Goal: Transaction & Acquisition: Purchase product/service

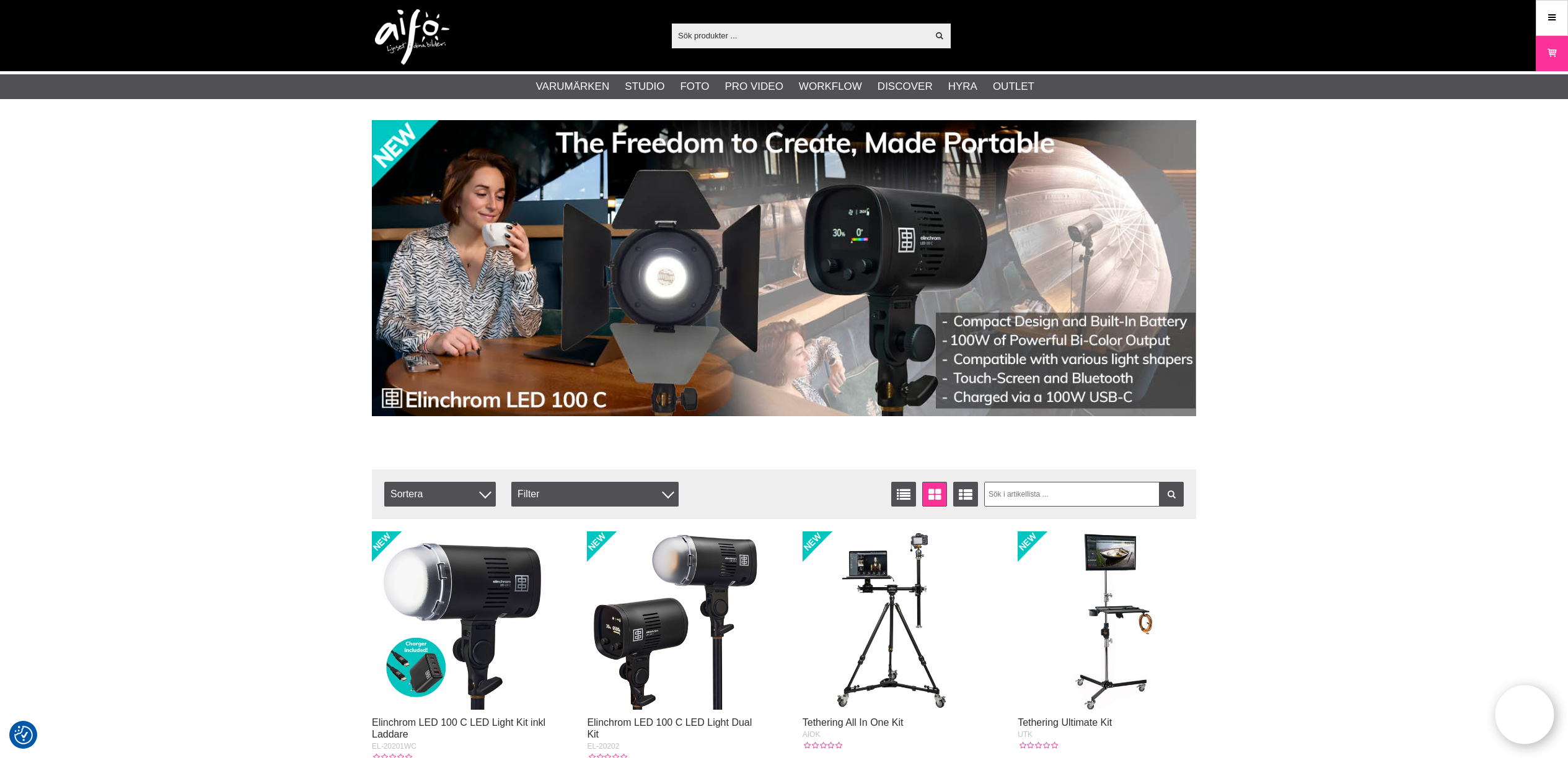
click at [882, 638] on img at bounding box center [892, 621] width 178 height 178
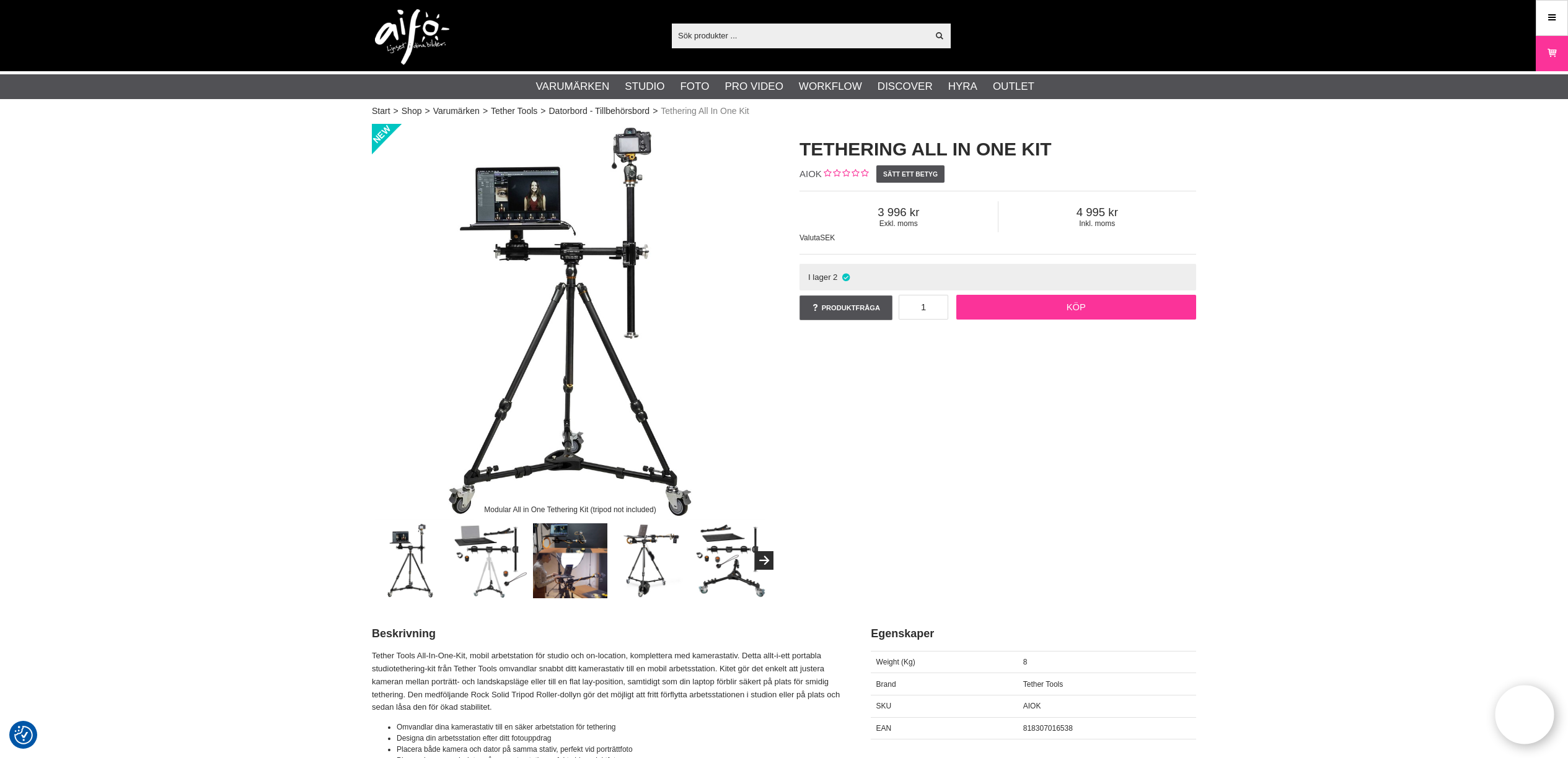
click at [1052, 303] on link "Köp" at bounding box center [1076, 307] width 240 height 24
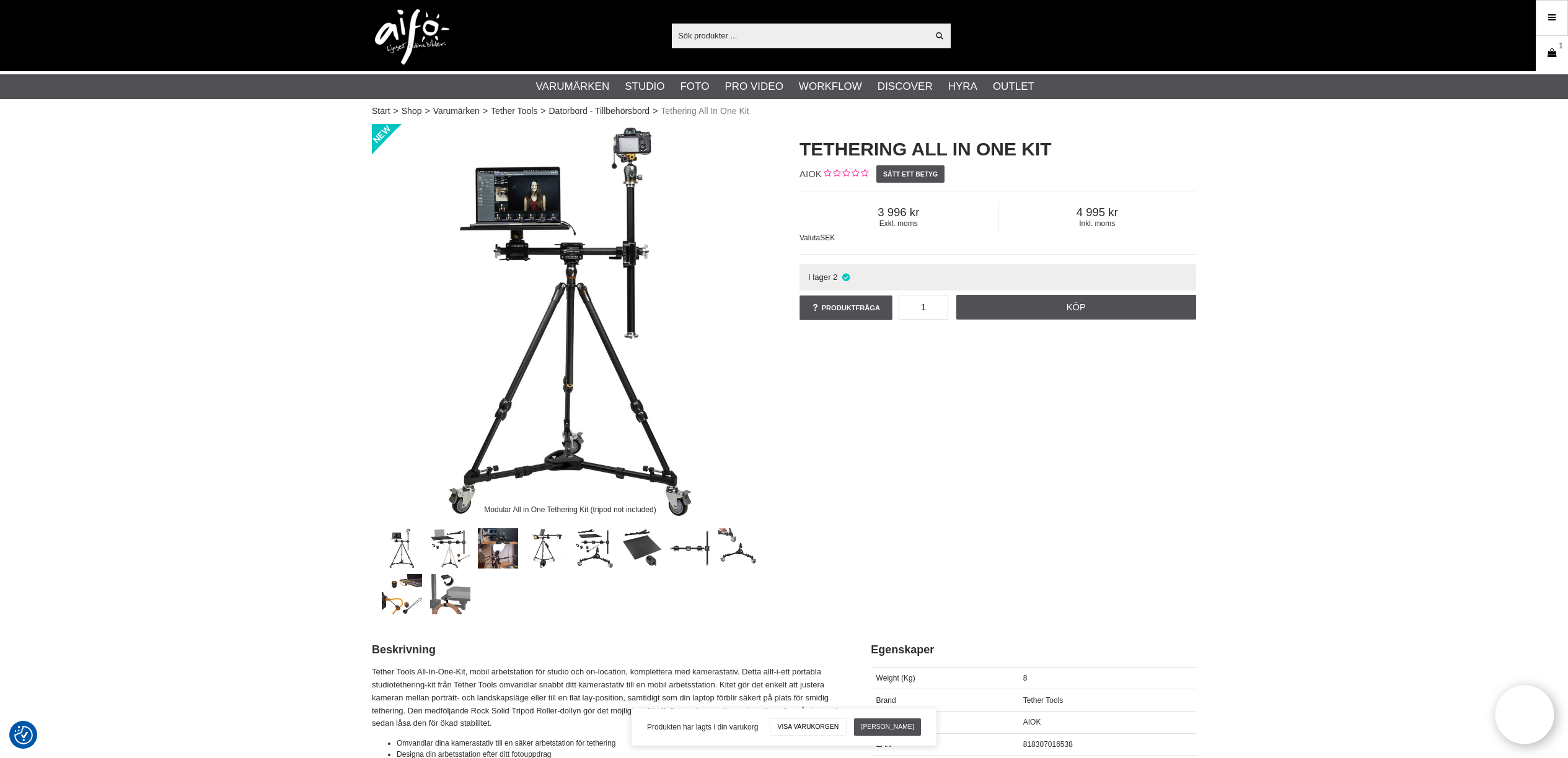
click at [1552, 56] on icon at bounding box center [1552, 53] width 12 height 14
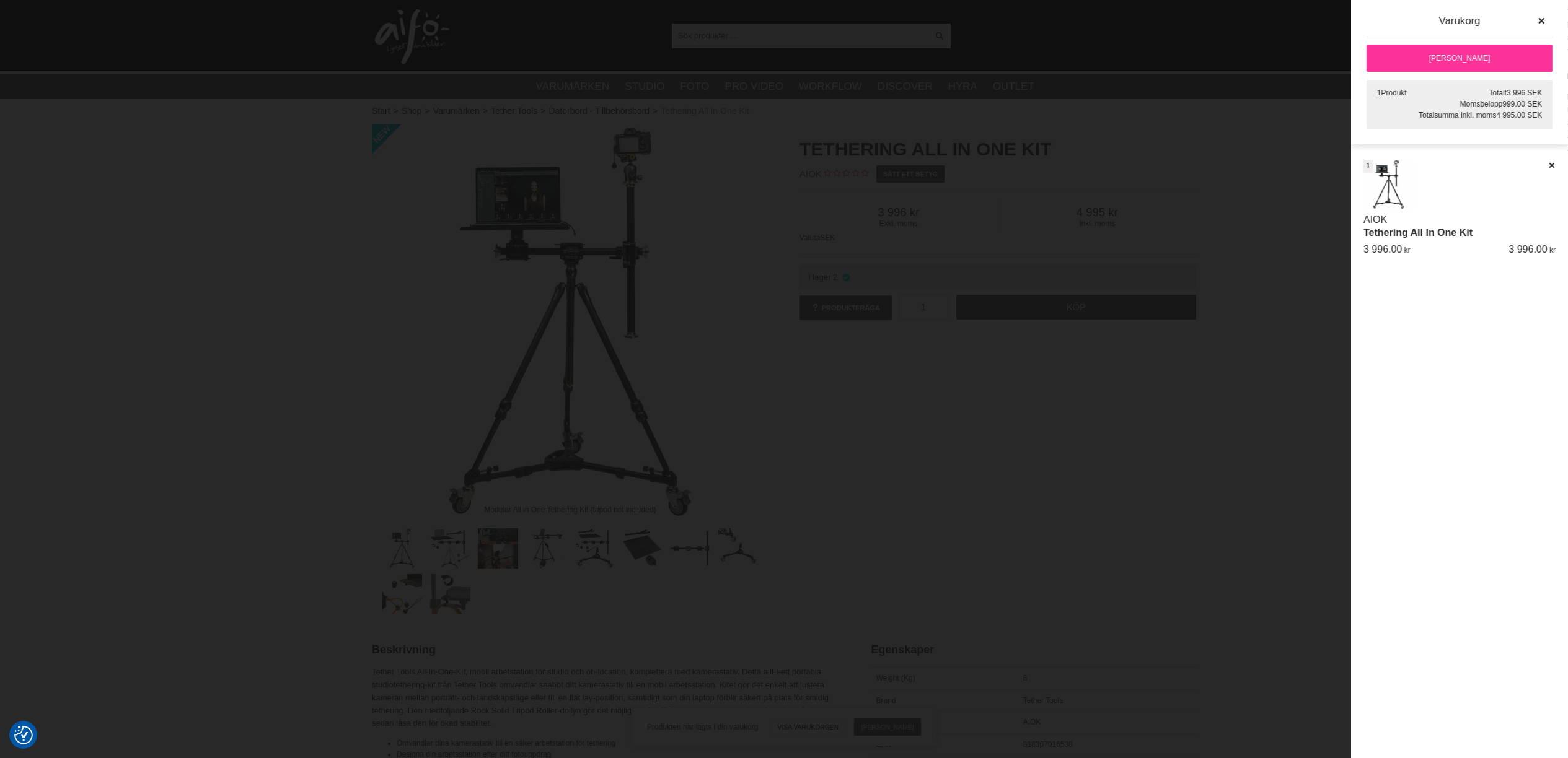
click at [1497, 56] on link "[PERSON_NAME]" at bounding box center [1459, 58] width 186 height 27
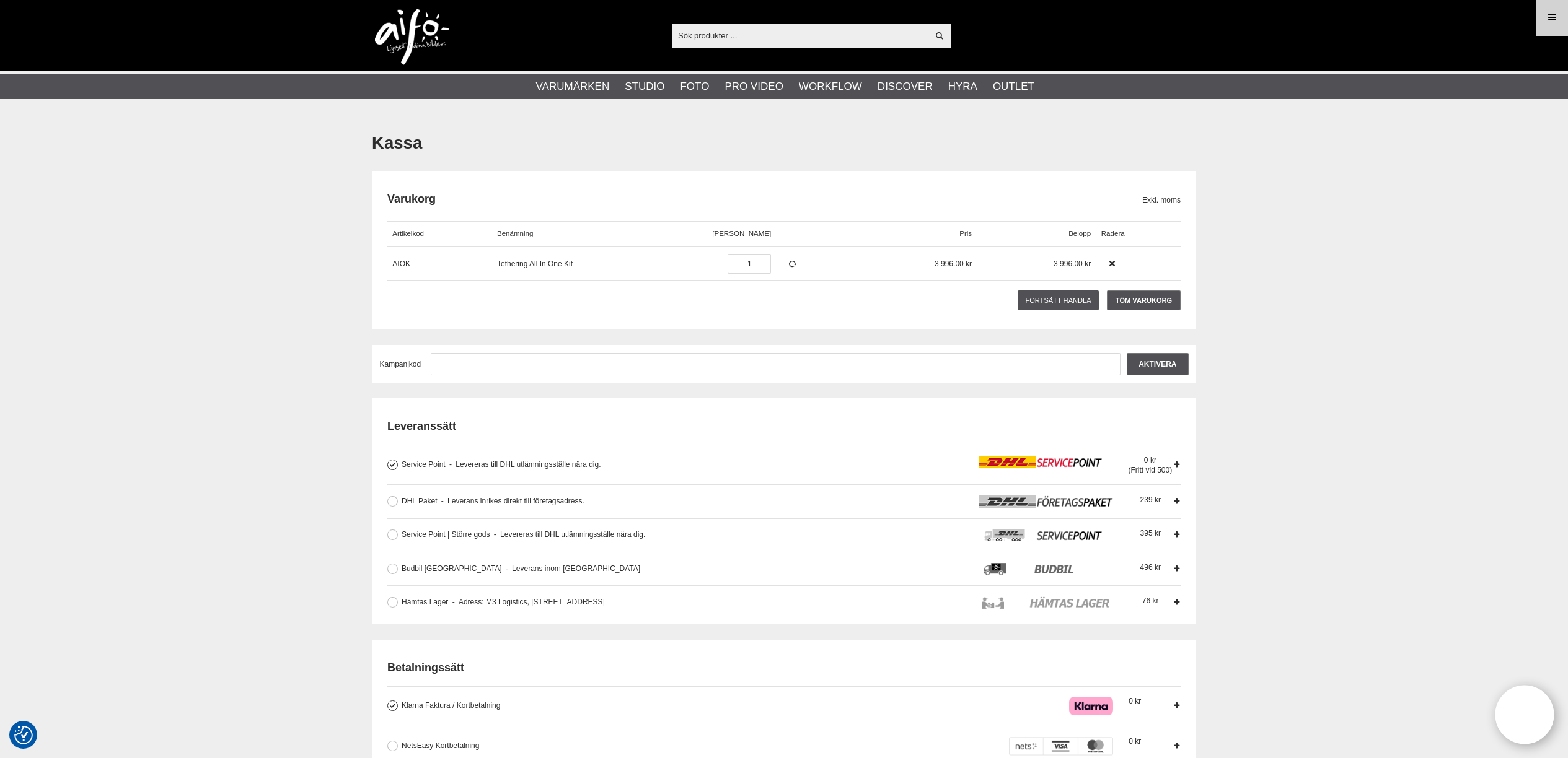
click at [1556, 21] on icon at bounding box center [1552, 18] width 11 height 14
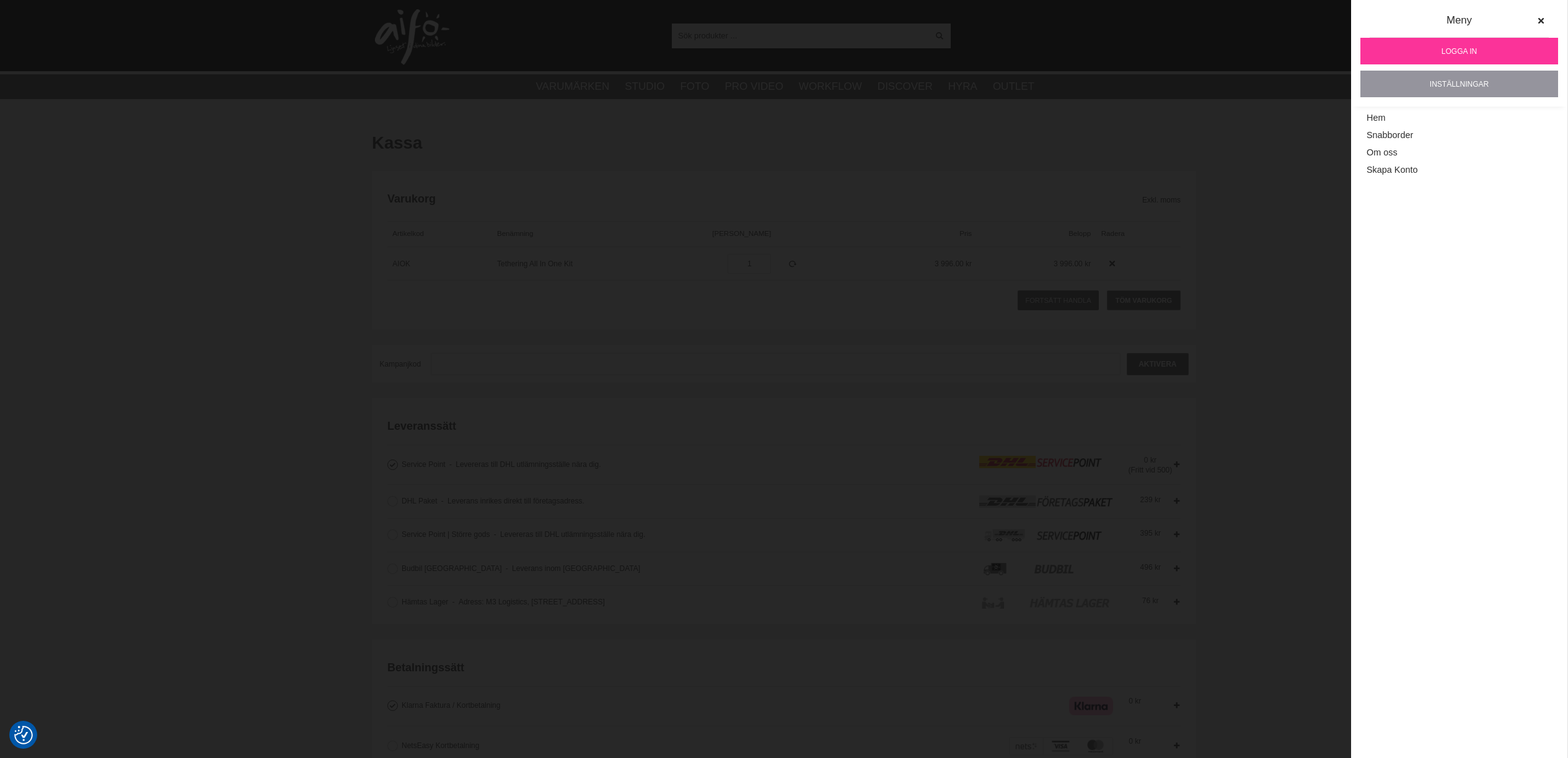
click at [1442, 84] on link "Inställningar" at bounding box center [1459, 84] width 198 height 27
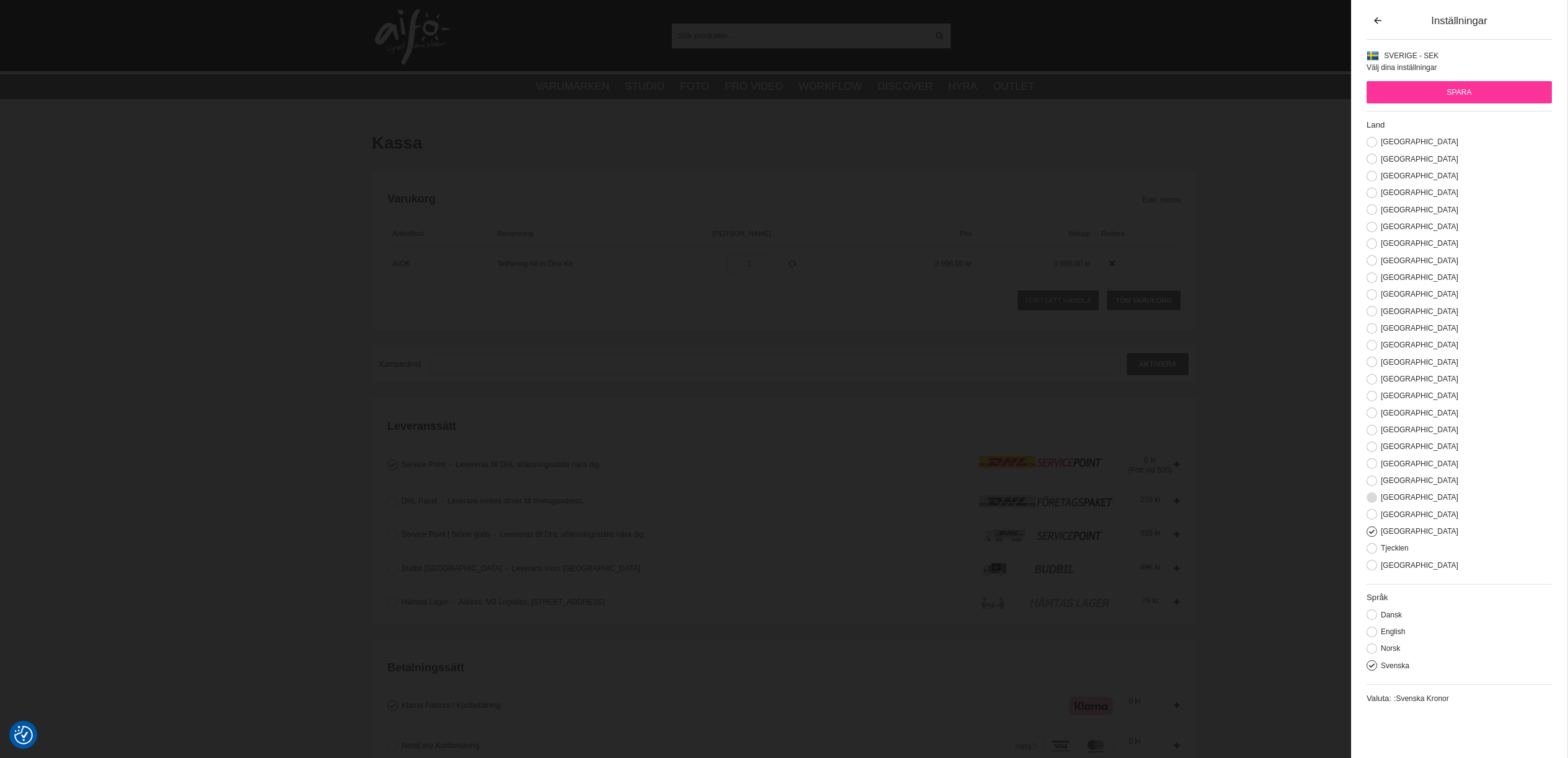
click at [1398, 500] on label "Schweiz" at bounding box center [1417, 497] width 81 height 9
click at [0, 0] on input "Schweiz" at bounding box center [0, 0] width 0 height 0
click at [1464, 86] on input "Spara" at bounding box center [1459, 92] width 185 height 22
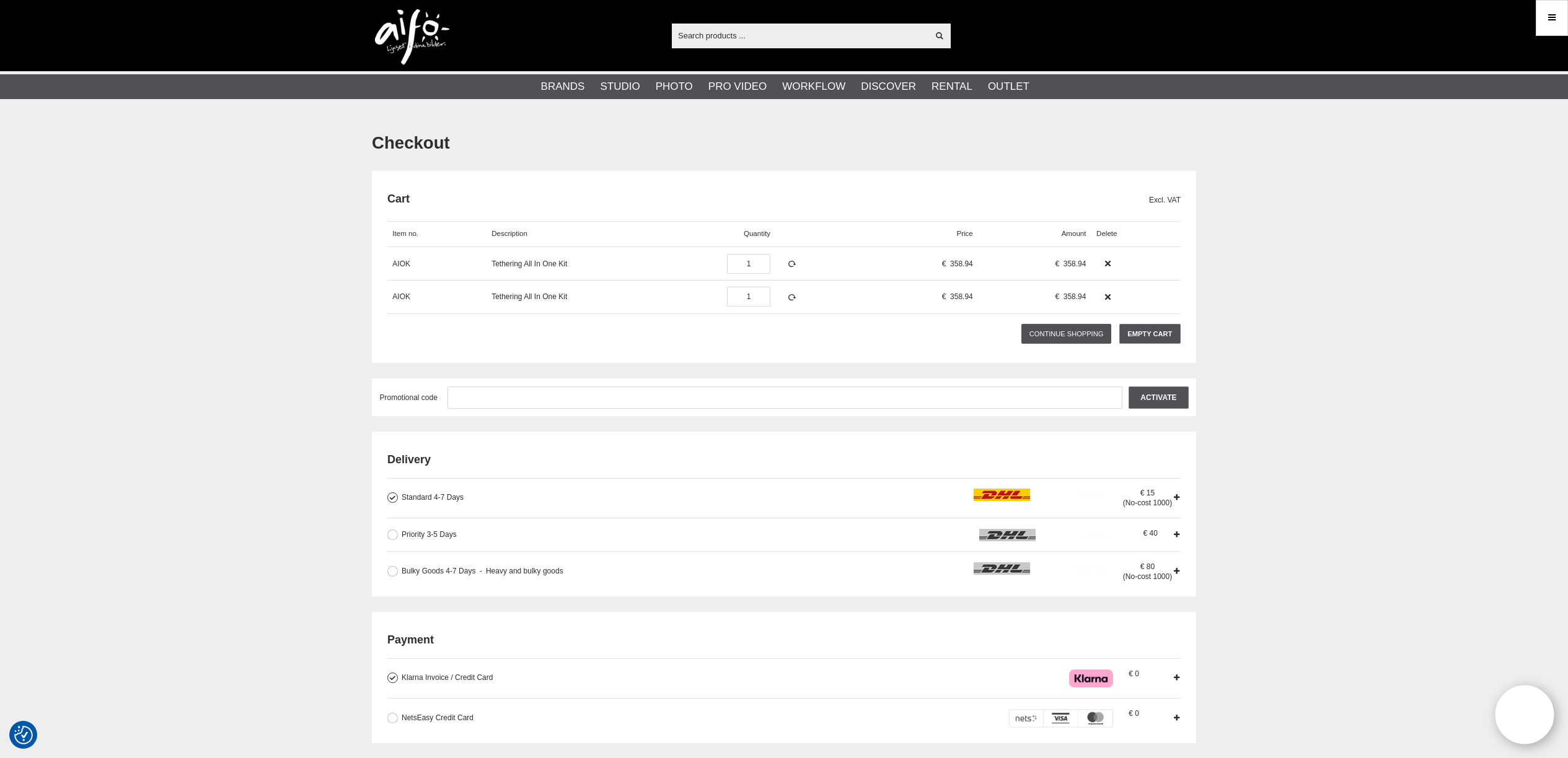
click at [771, 35] on input "text" at bounding box center [800, 35] width 256 height 18
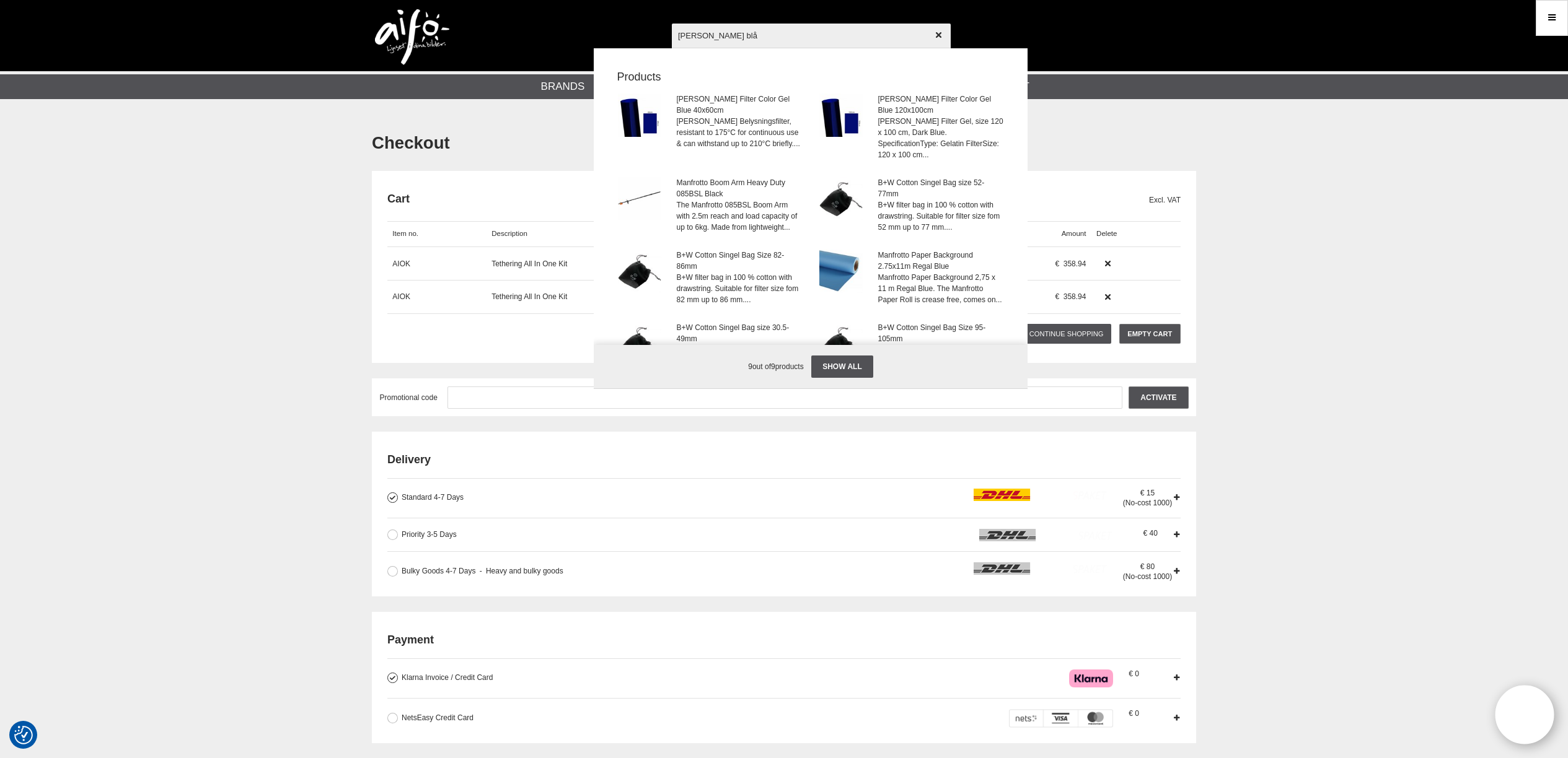
click at [707, 35] on input "dunkel blå" at bounding box center [812, 35] width 279 height 44
type input "dunkelblå"
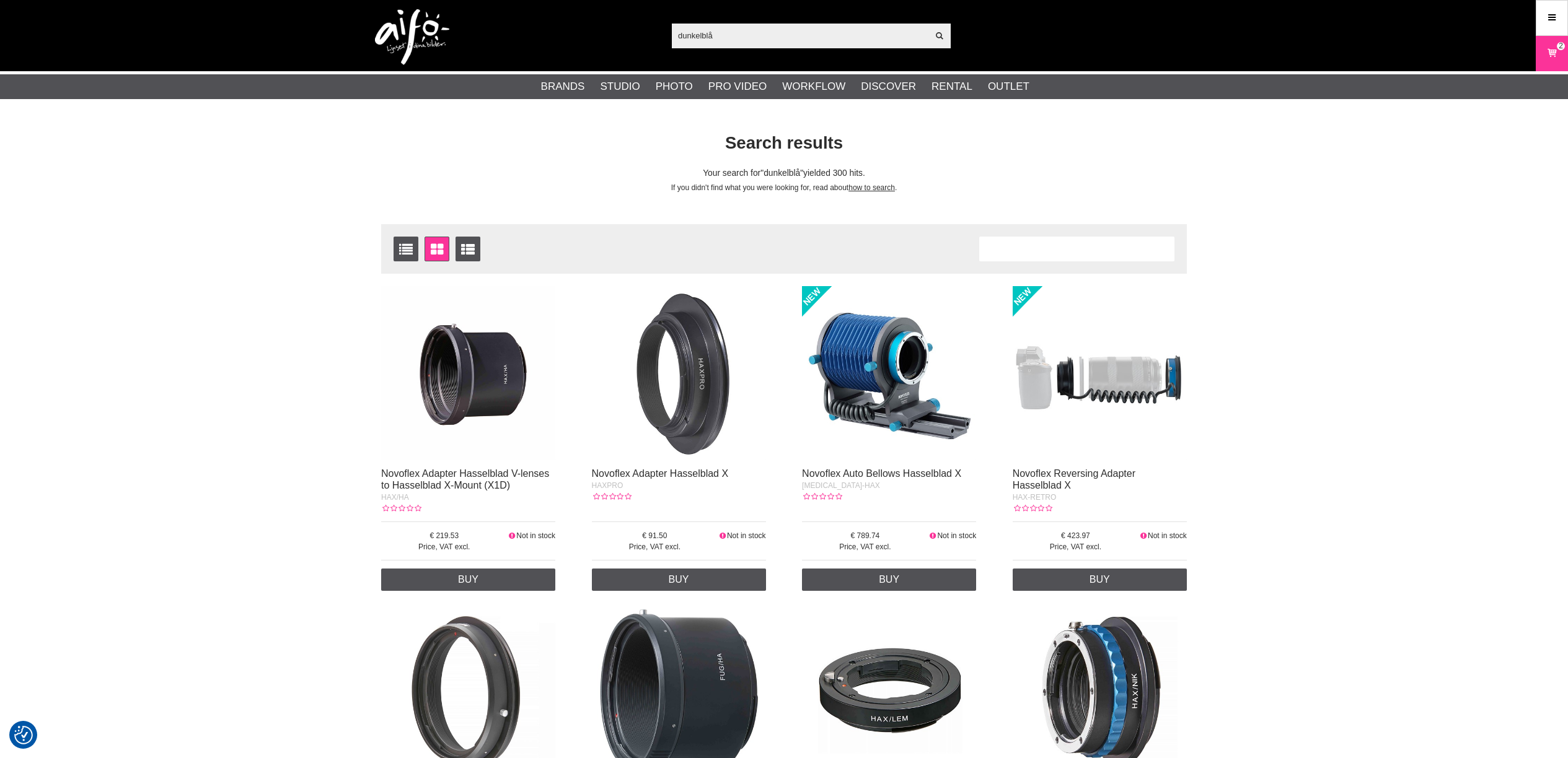
click at [1558, 22] on link "Menu" at bounding box center [1552, 18] width 31 height 29
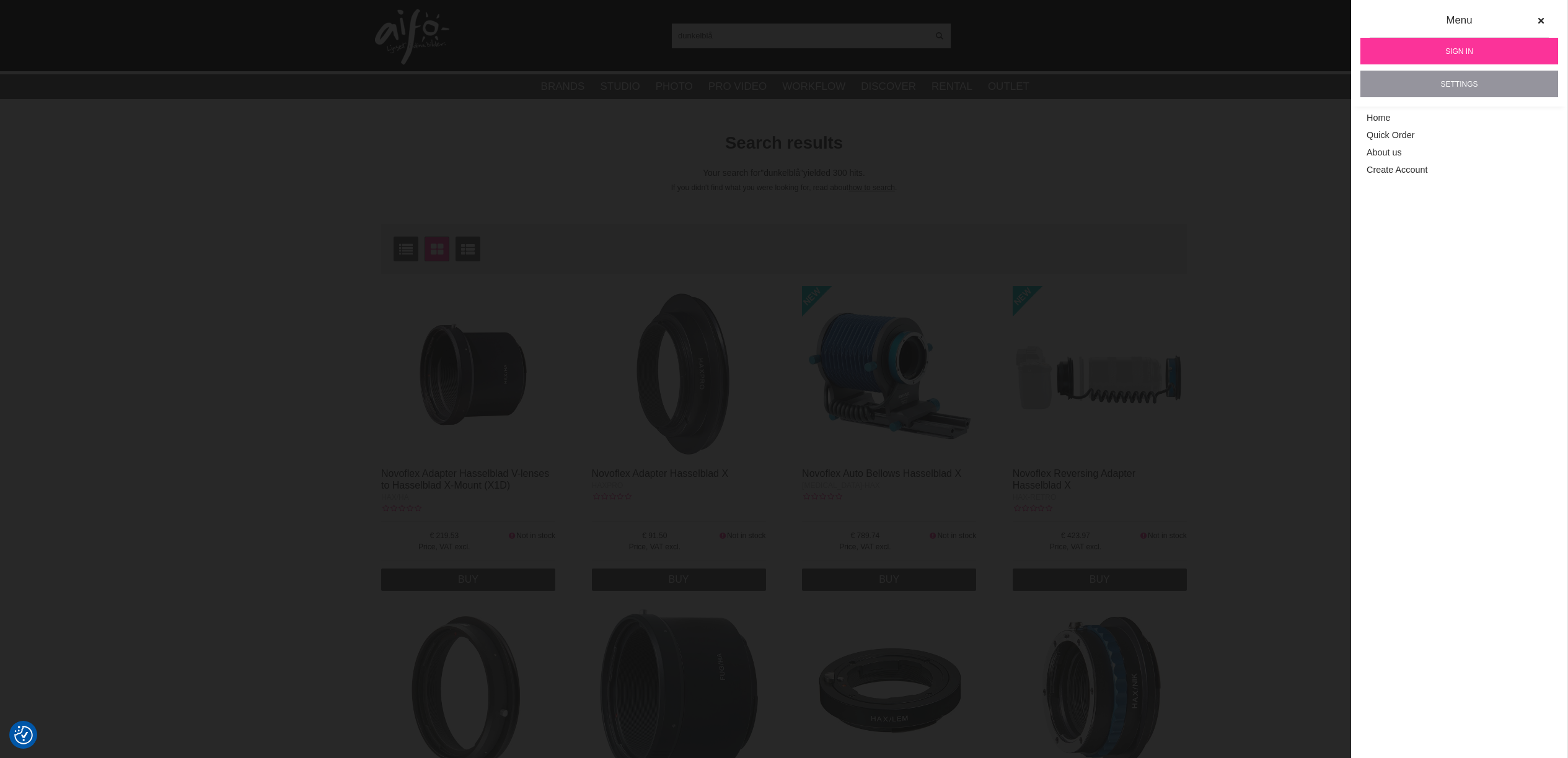
click at [1460, 85] on link "Settings" at bounding box center [1459, 84] width 198 height 27
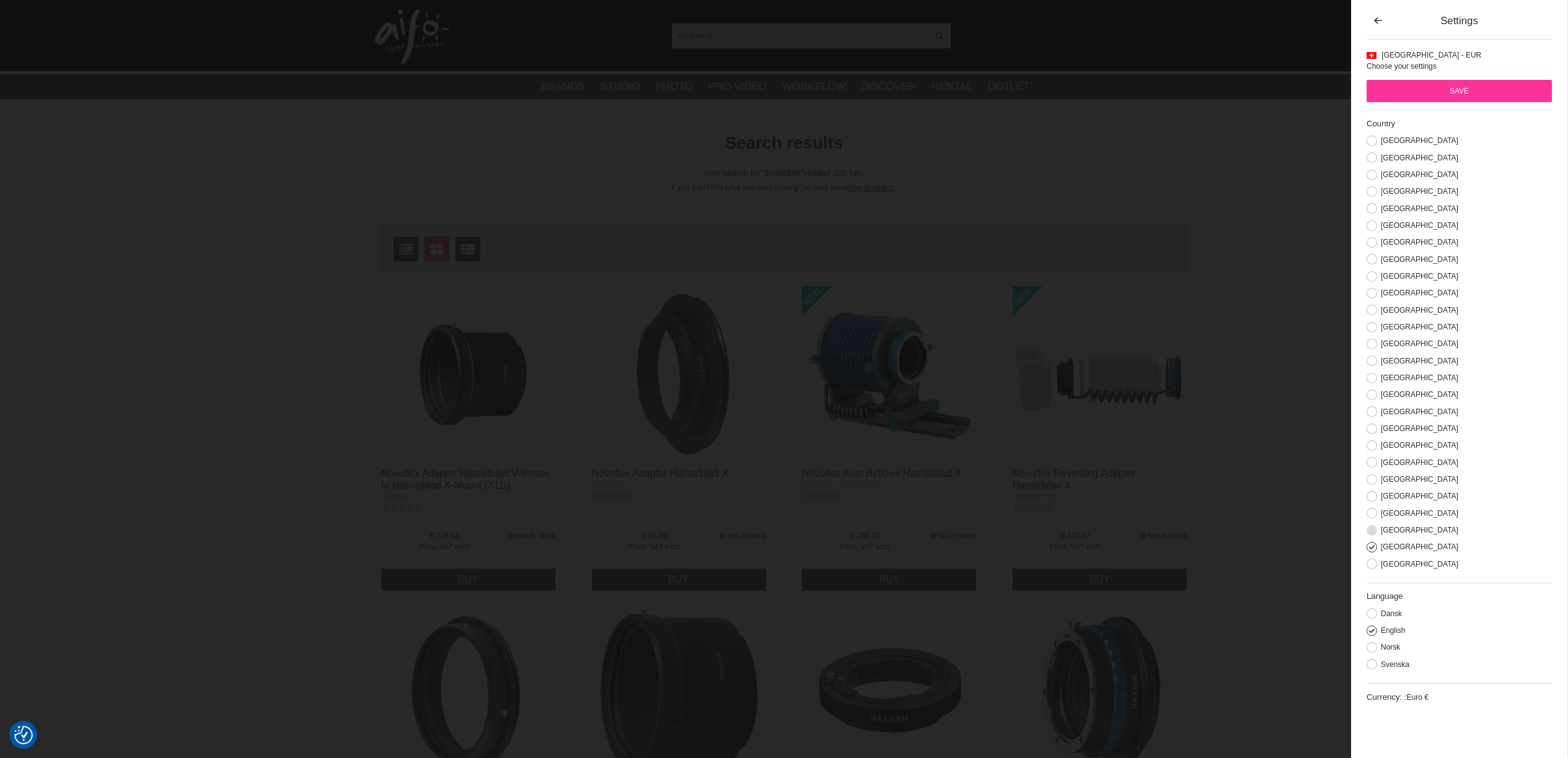
click at [1395, 532] on label "Sweden" at bounding box center [1417, 530] width 81 height 9
click at [0, 0] on input "Sweden" at bounding box center [0, 0] width 0 height 0
click at [1488, 94] on input "Save" at bounding box center [1459, 91] width 185 height 22
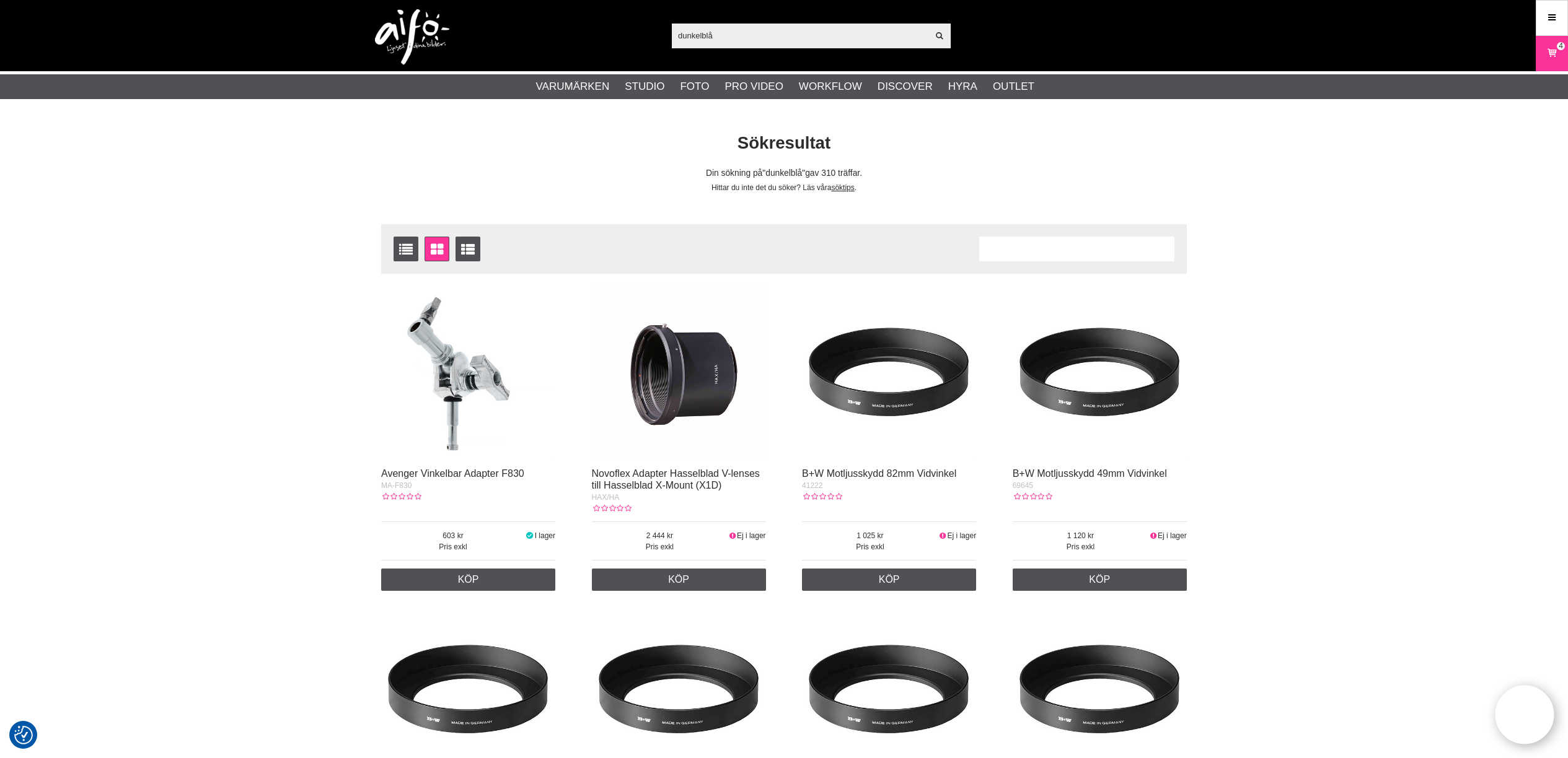
click at [756, 37] on input "dunkelblå" at bounding box center [800, 35] width 256 height 18
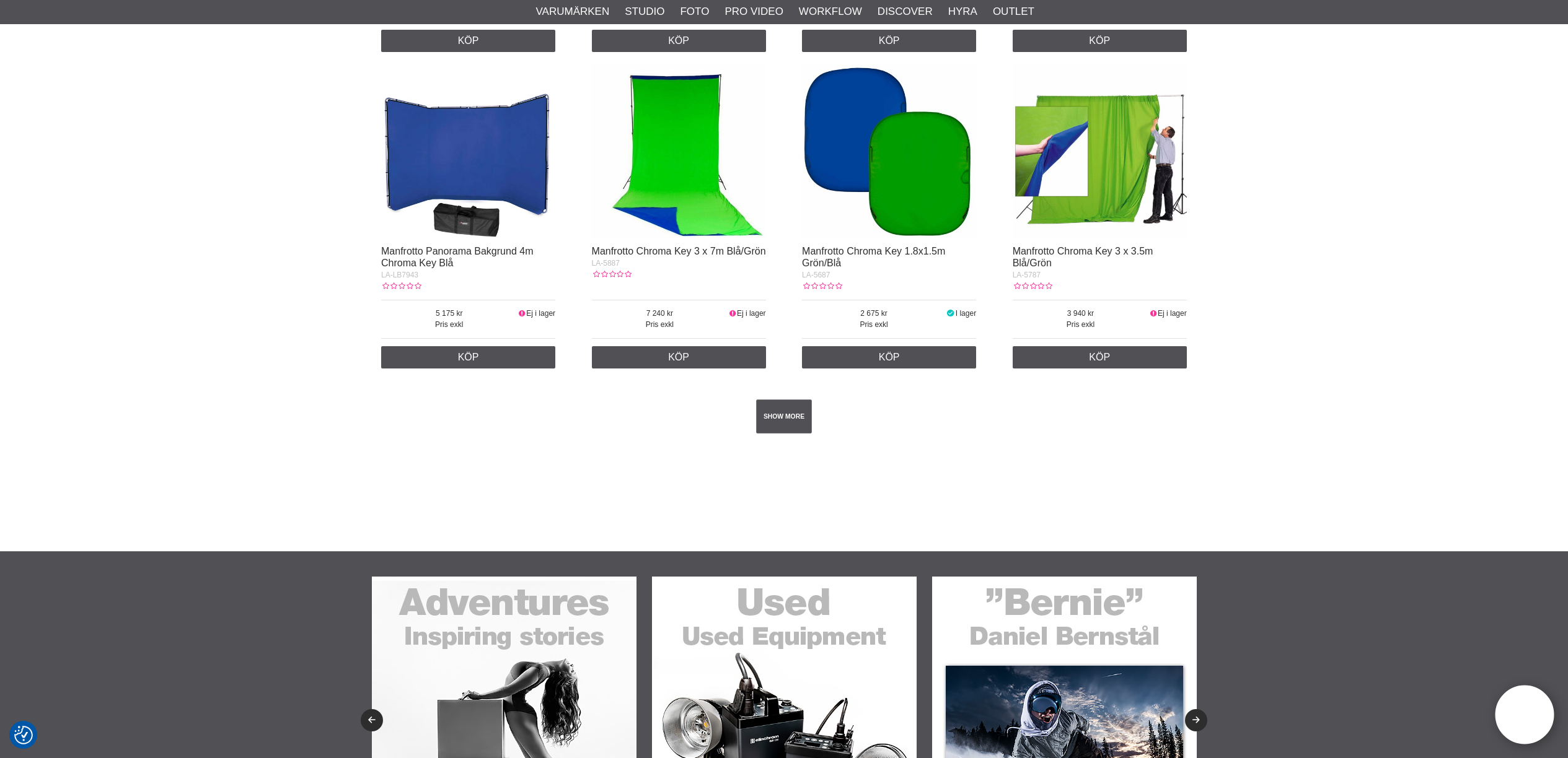
scroll to position [2149, 0]
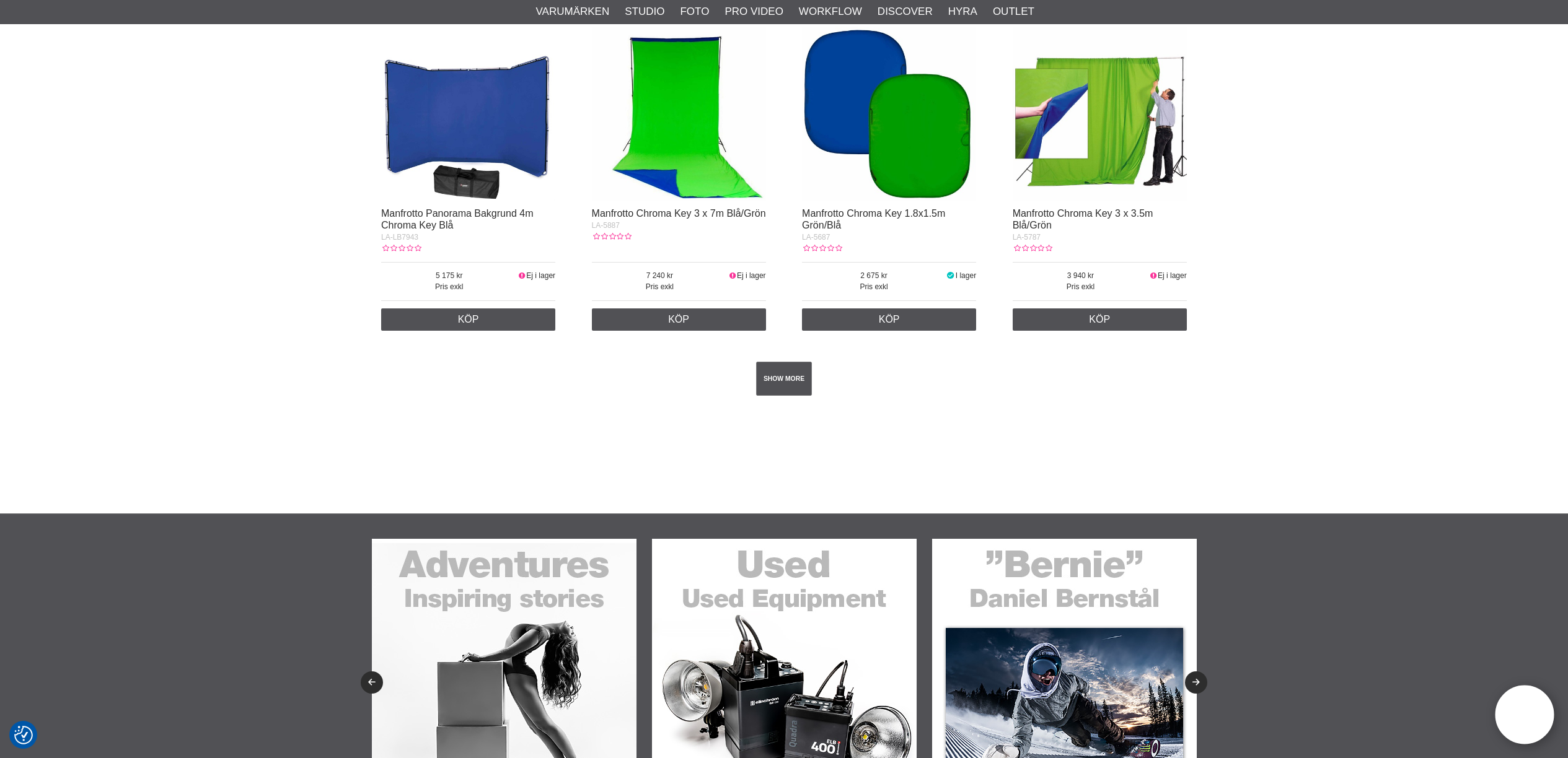
click at [789, 360] on div "SHOW MORE" at bounding box center [784, 379] width 805 height 84
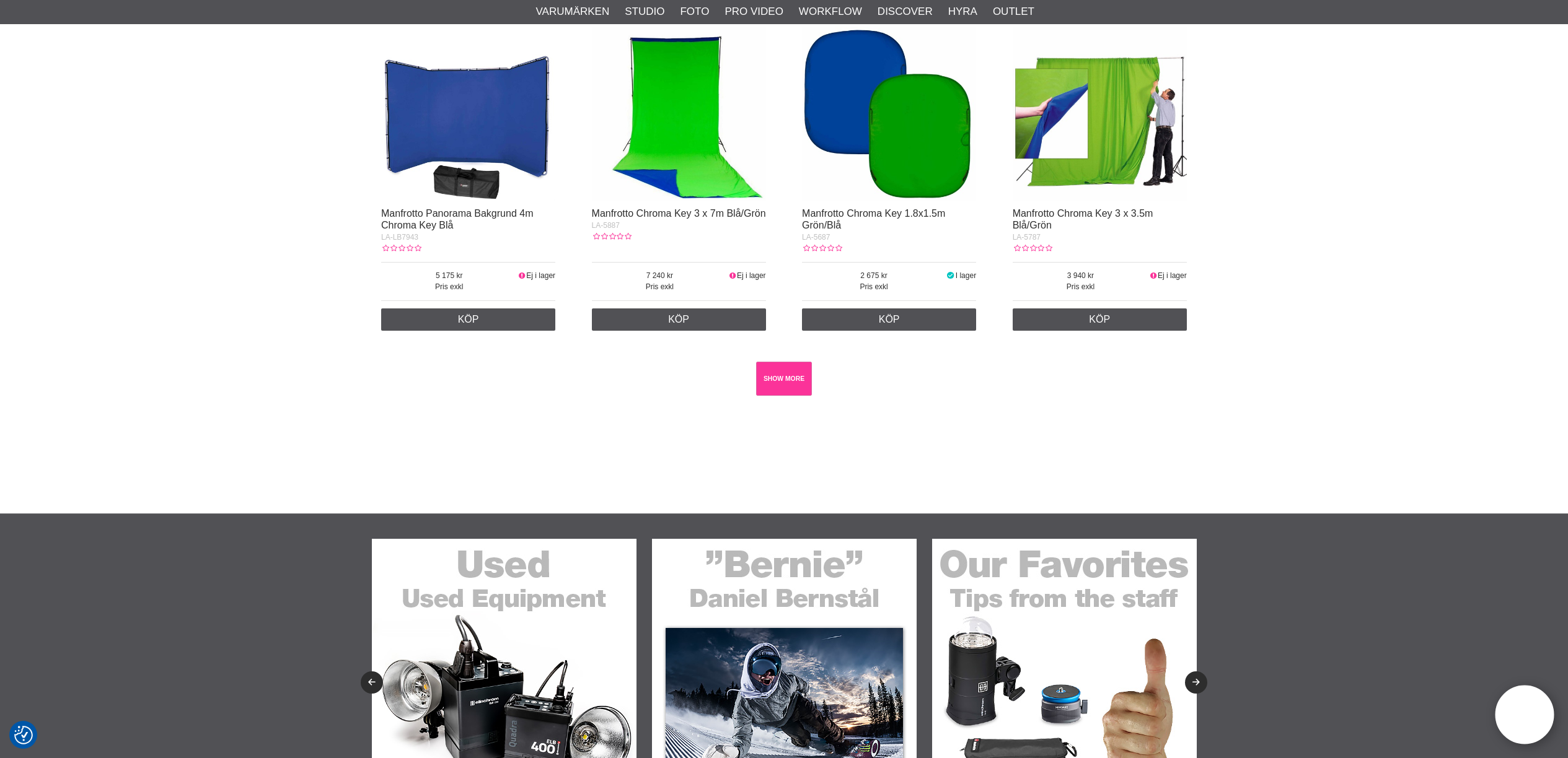
click at [789, 386] on link "SHOW MORE" at bounding box center [784, 379] width 56 height 34
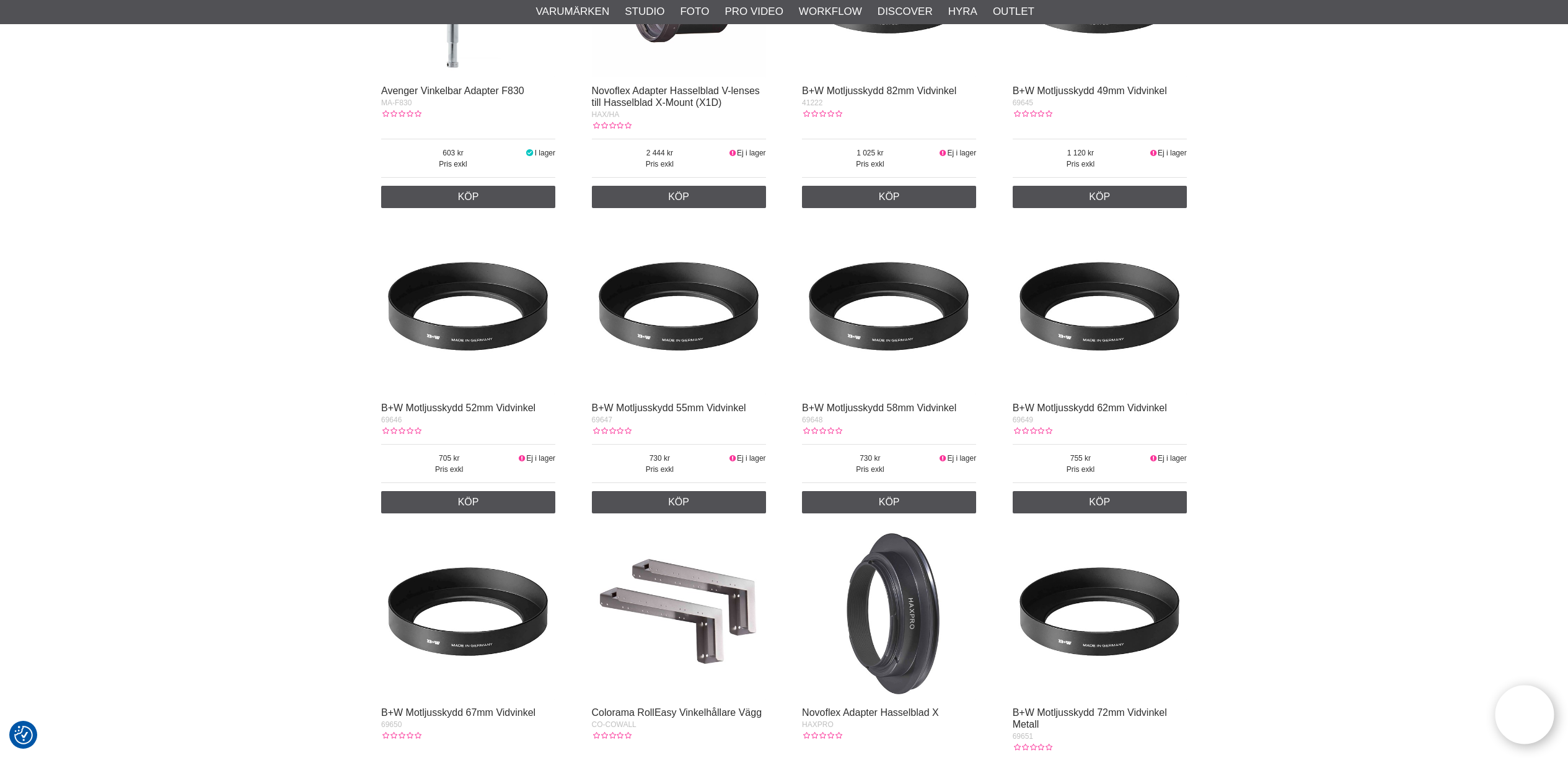
scroll to position [0, 0]
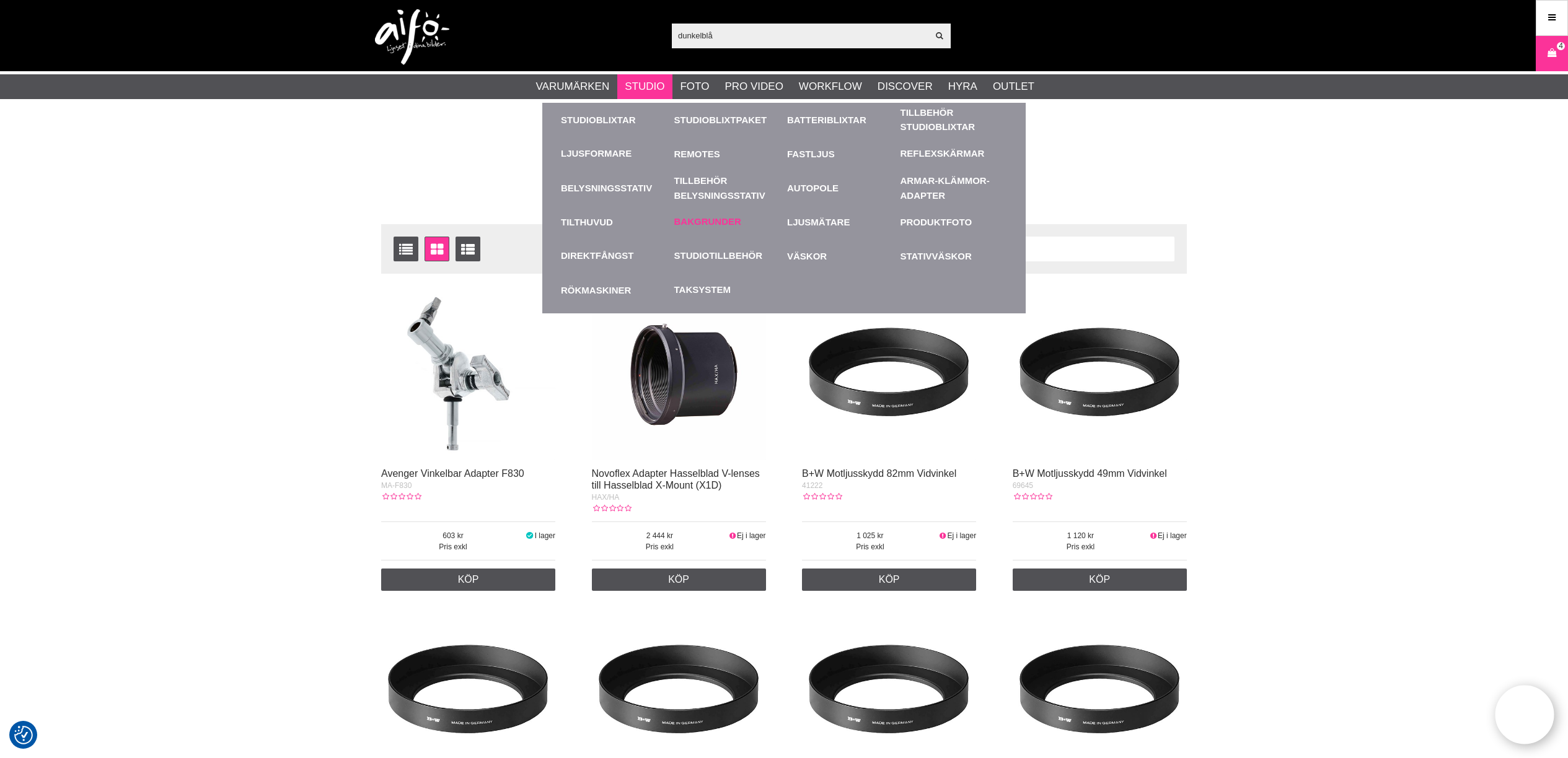
click at [727, 218] on link "Bakgrunder" at bounding box center [707, 222] width 67 height 14
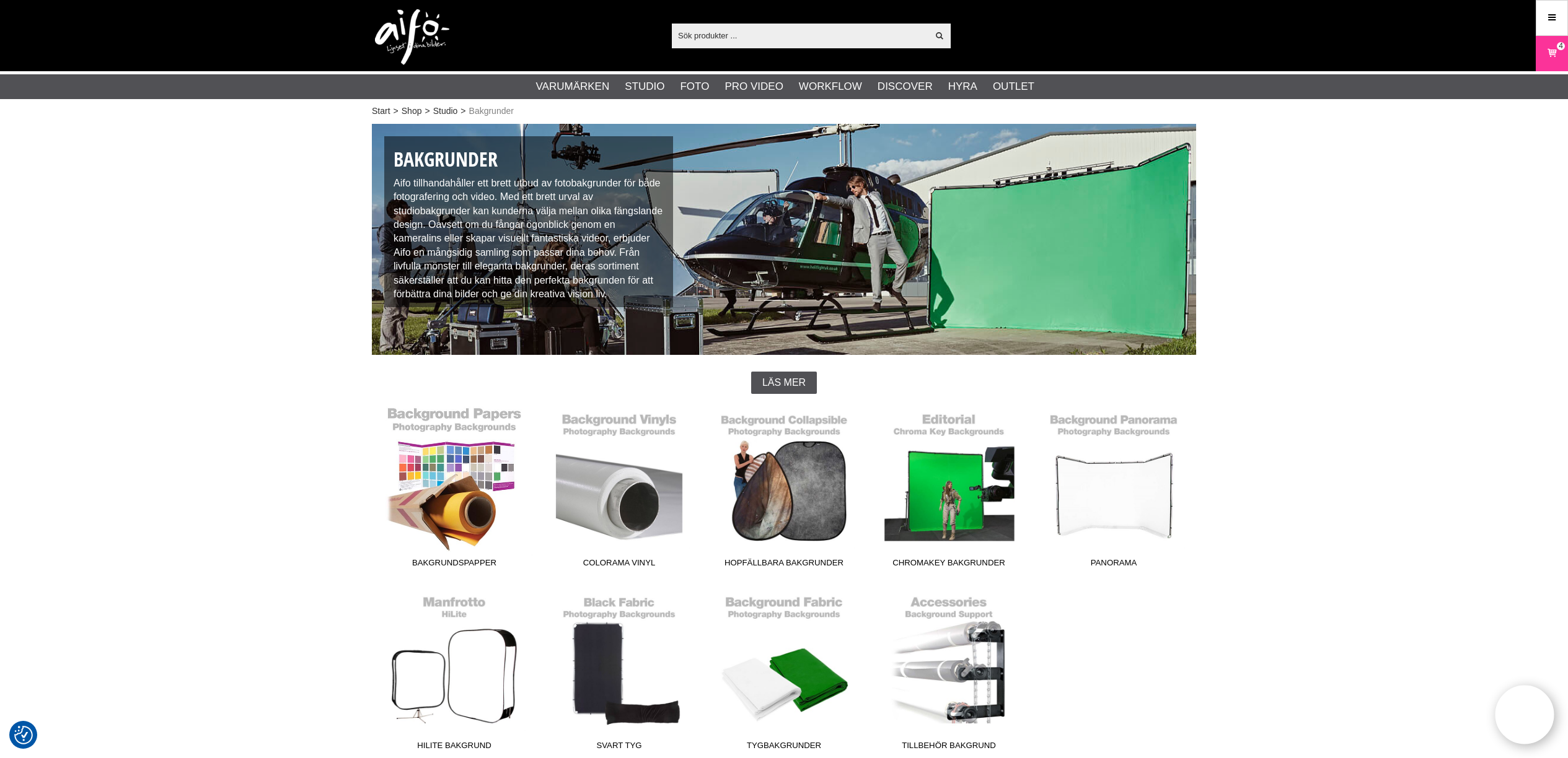
click at [485, 507] on link "Bakgrundspapper" at bounding box center [454, 490] width 165 height 167
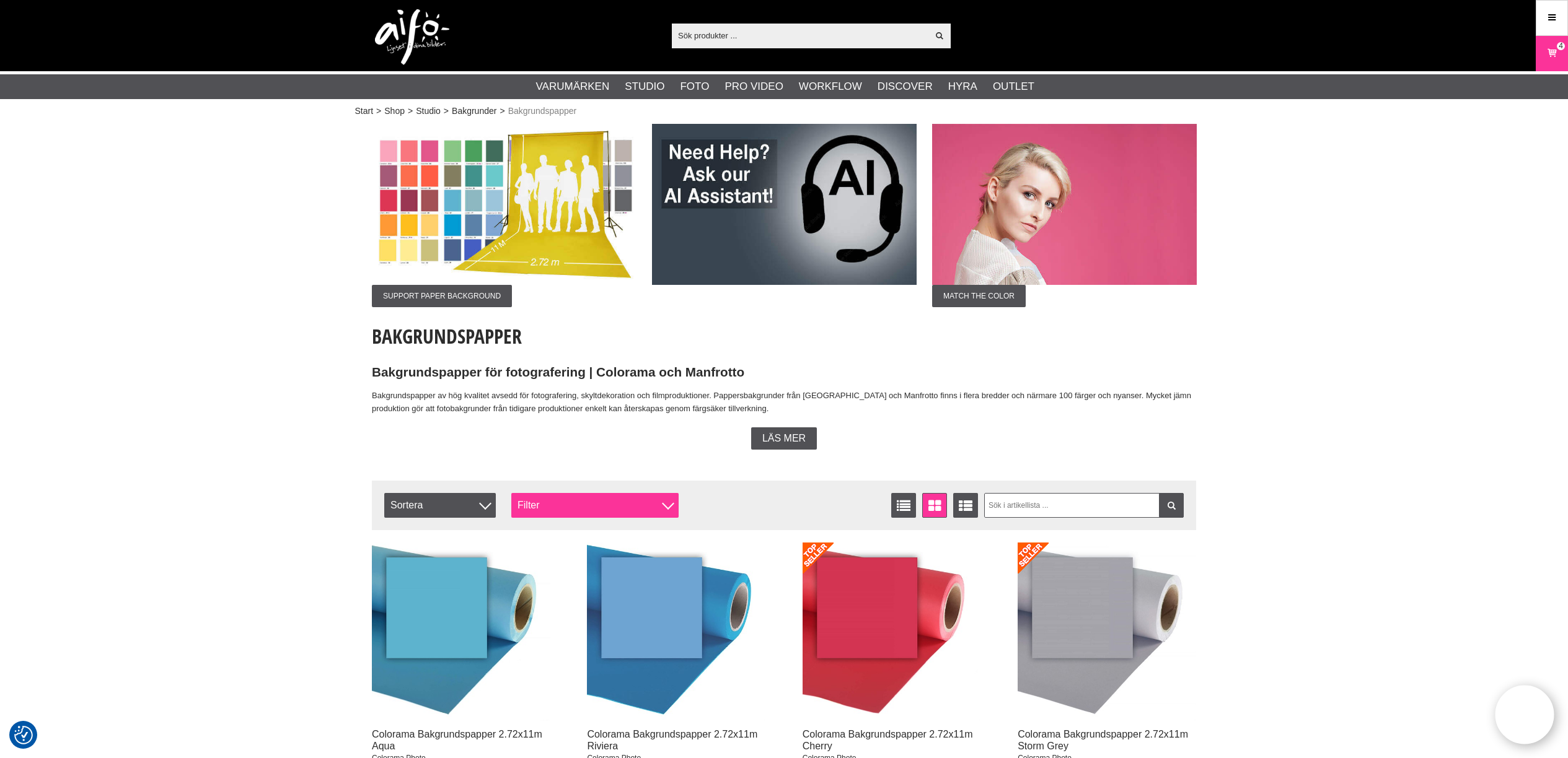
click at [556, 509] on div "Filter" at bounding box center [595, 505] width 167 height 24
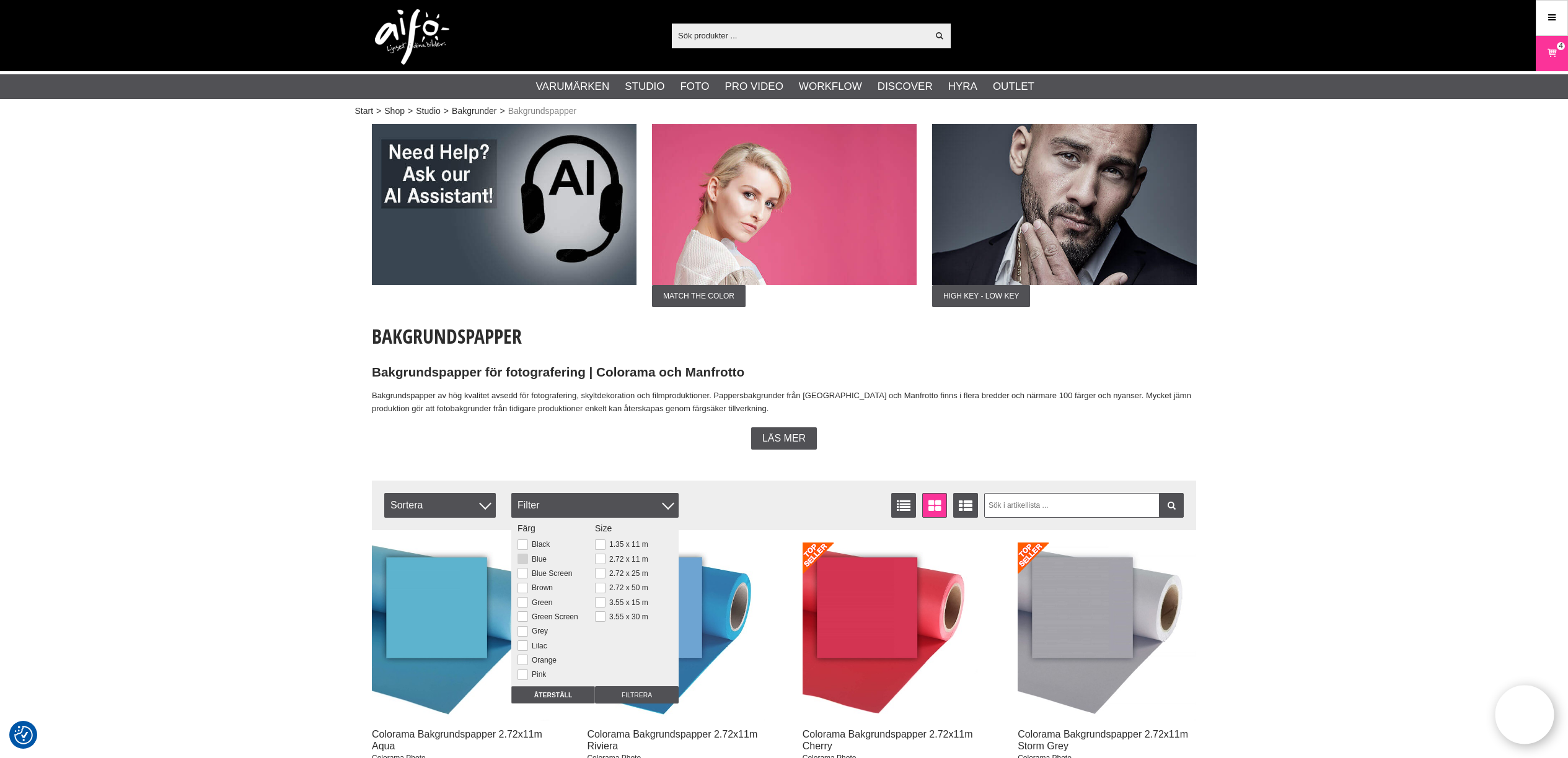
click at [524, 560] on button at bounding box center [522, 558] width 10 height 10
click at [635, 693] on input "Filtrera" at bounding box center [637, 695] width 84 height 18
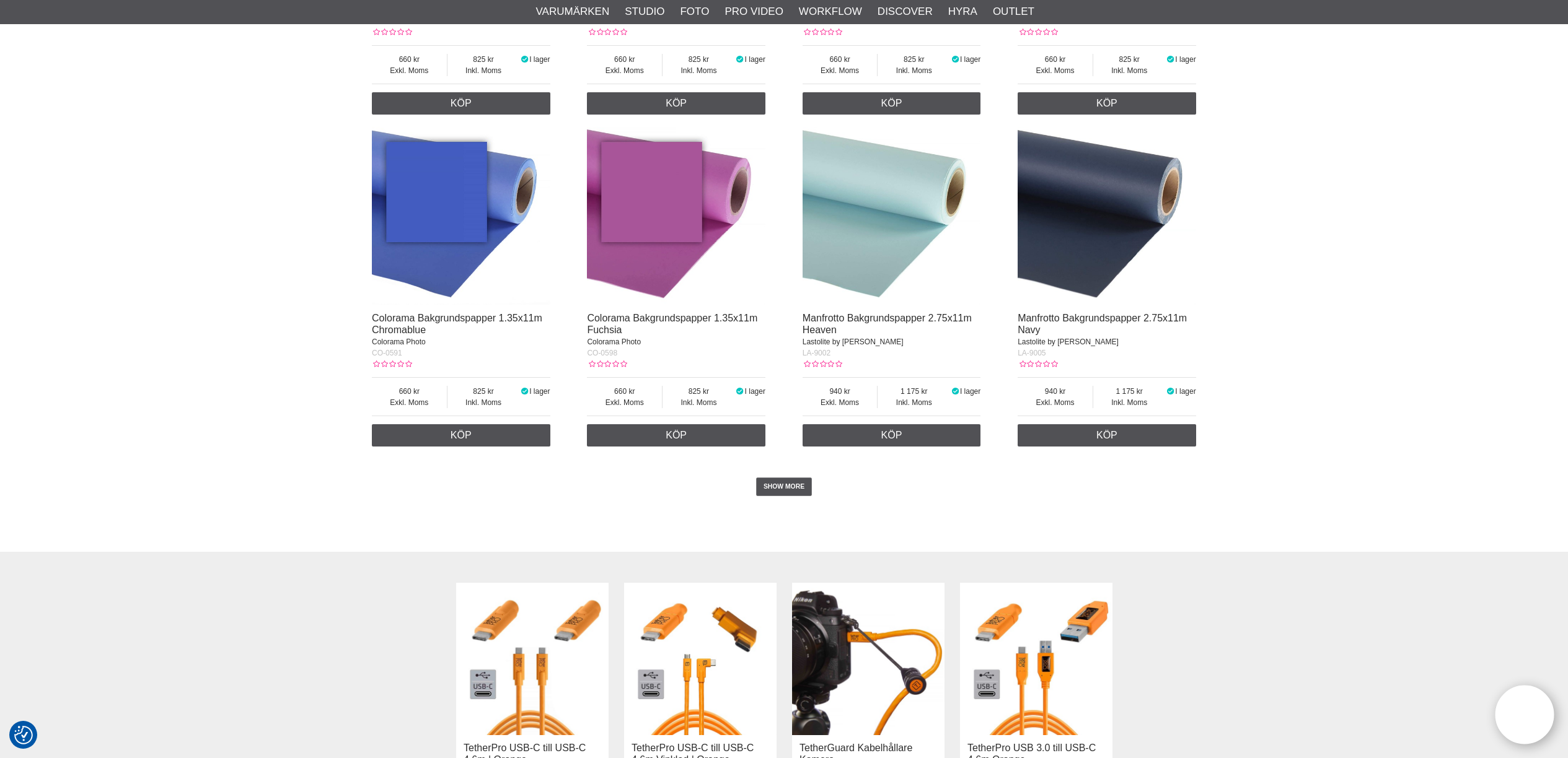
scroll to position [2439, 0]
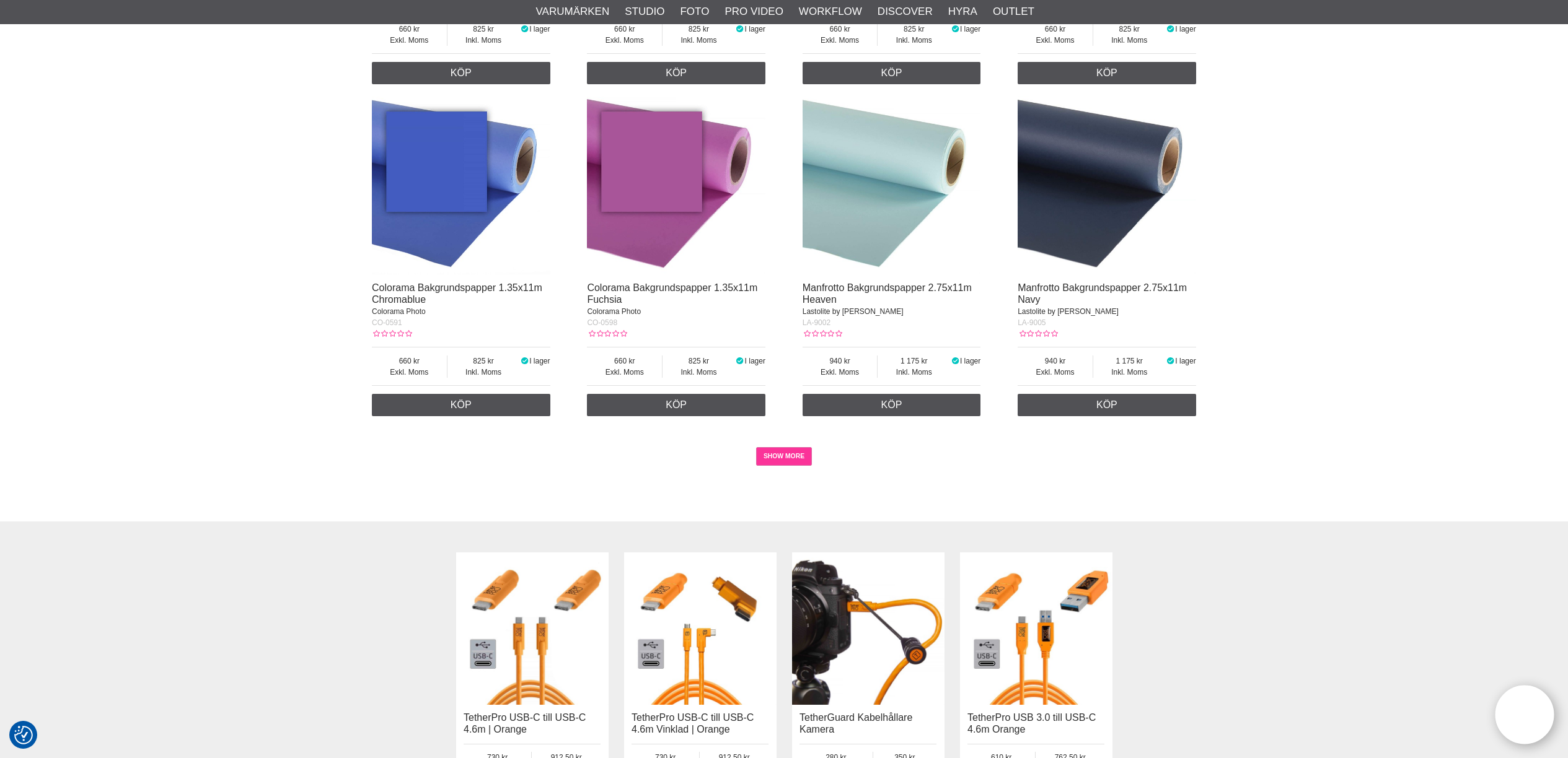
click at [798, 458] on link "SHOW MORE" at bounding box center [784, 456] width 56 height 18
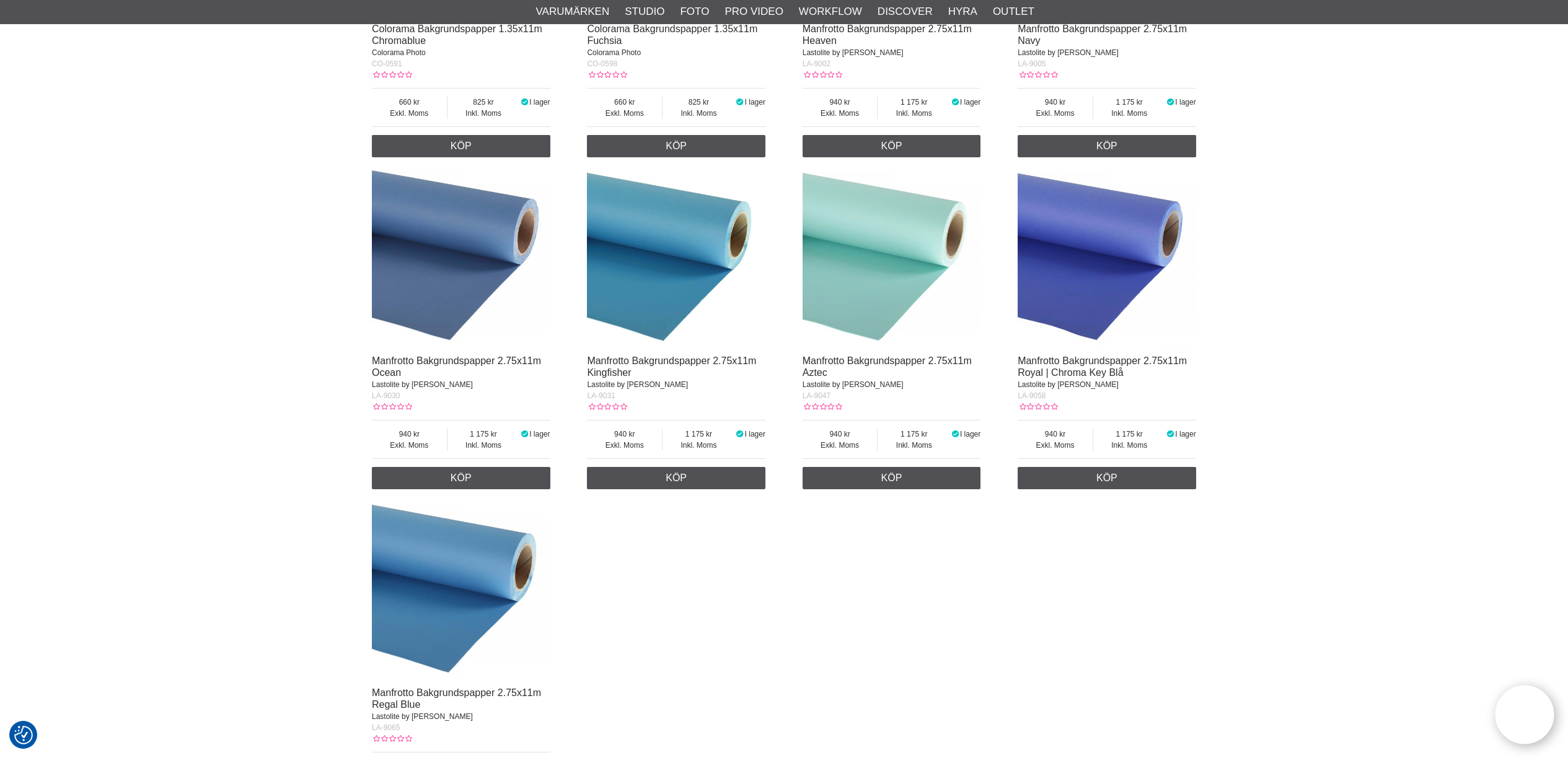
scroll to position [2385, 0]
